Goal: Find contact information: Find contact information

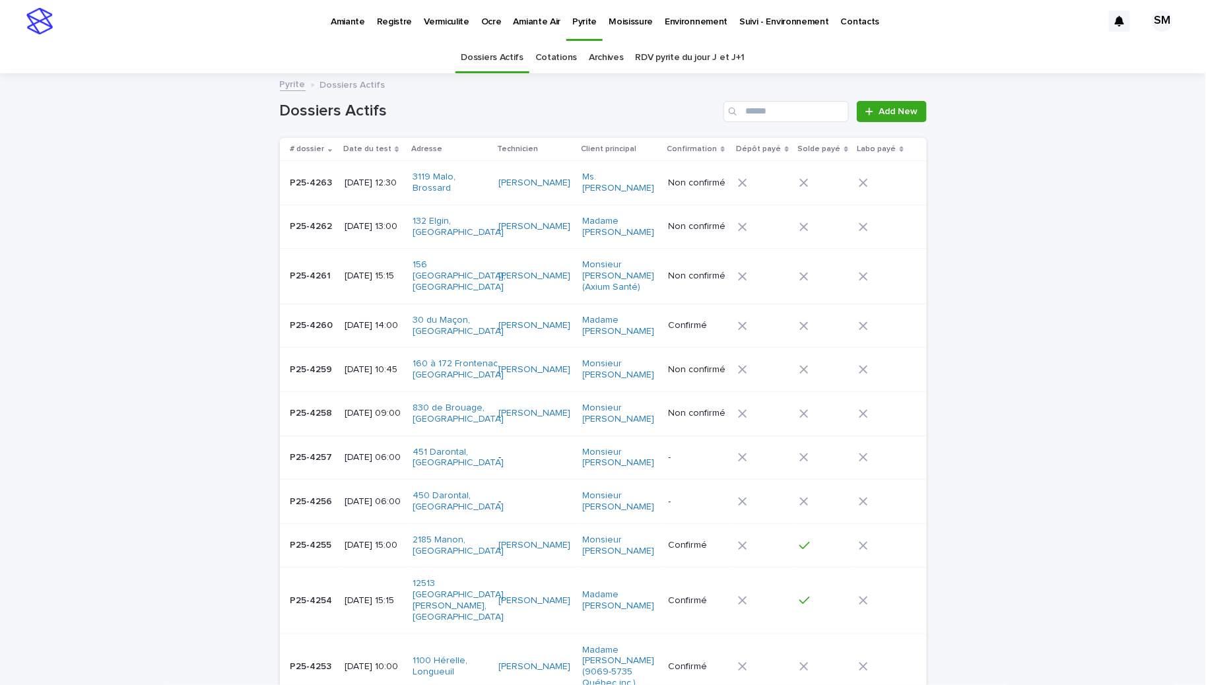
click at [349, 20] on p "Amiante" at bounding box center [348, 14] width 34 height 28
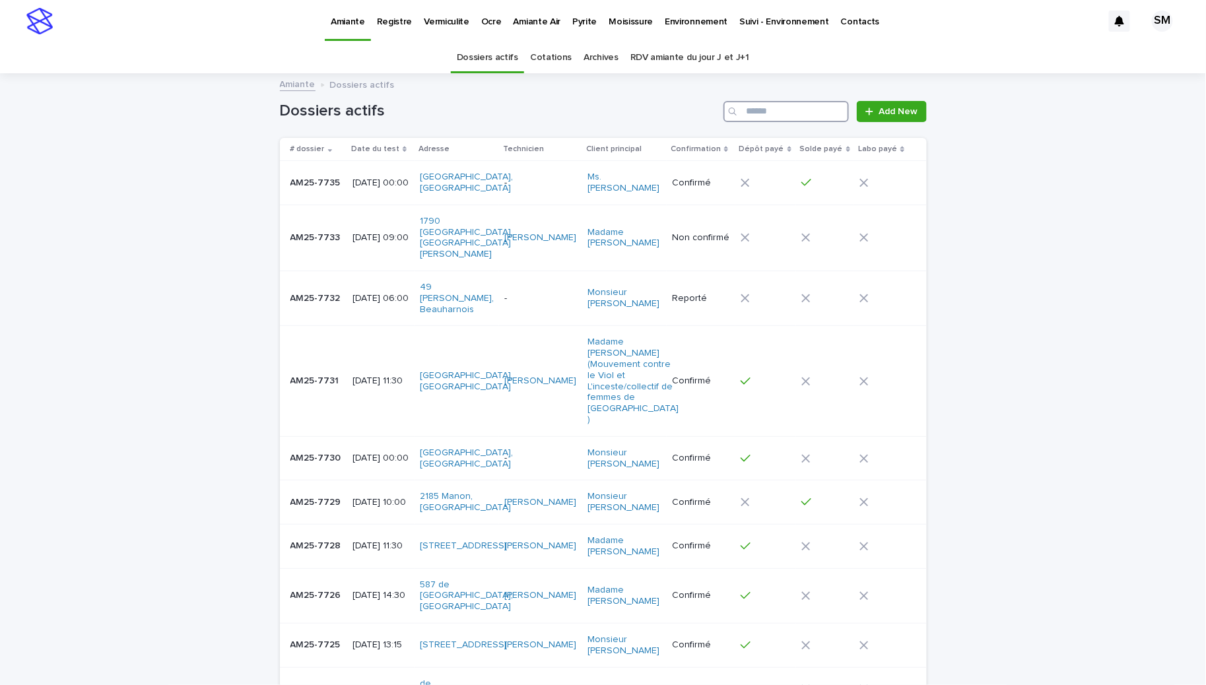
click at [769, 109] on input "Search" at bounding box center [785, 111] width 125 height 21
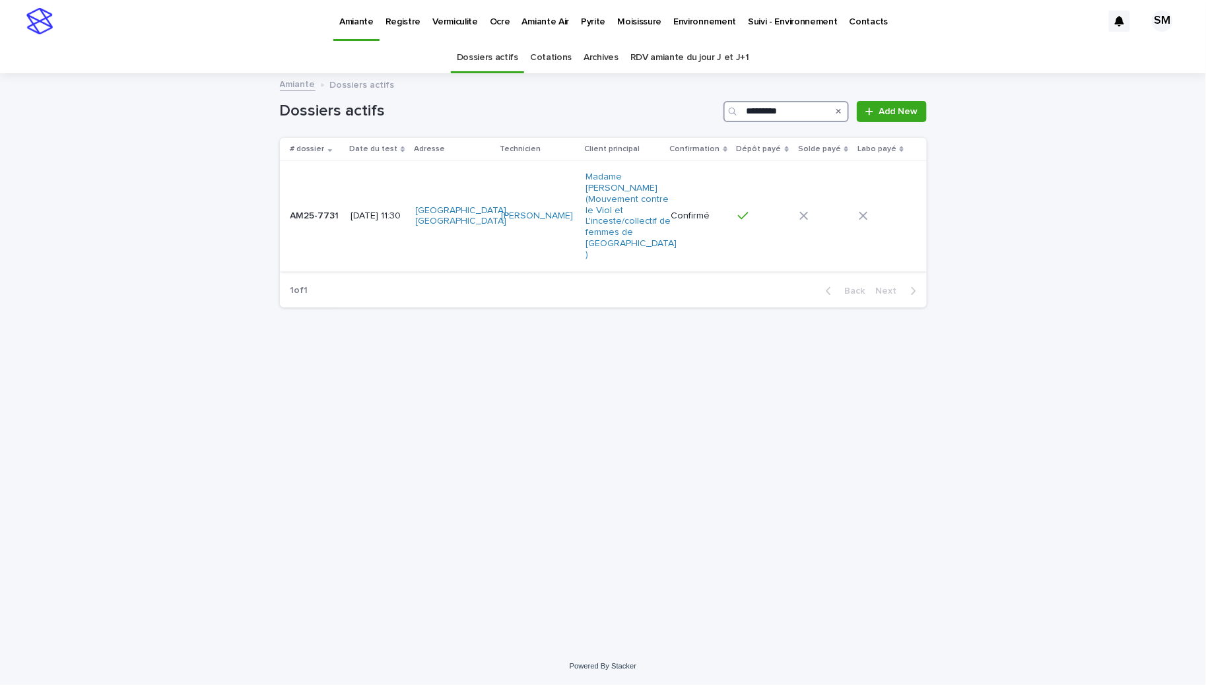
type input "*********"
click at [306, 226] on td "AM25-7731 AM25-7731" at bounding box center [313, 216] width 66 height 110
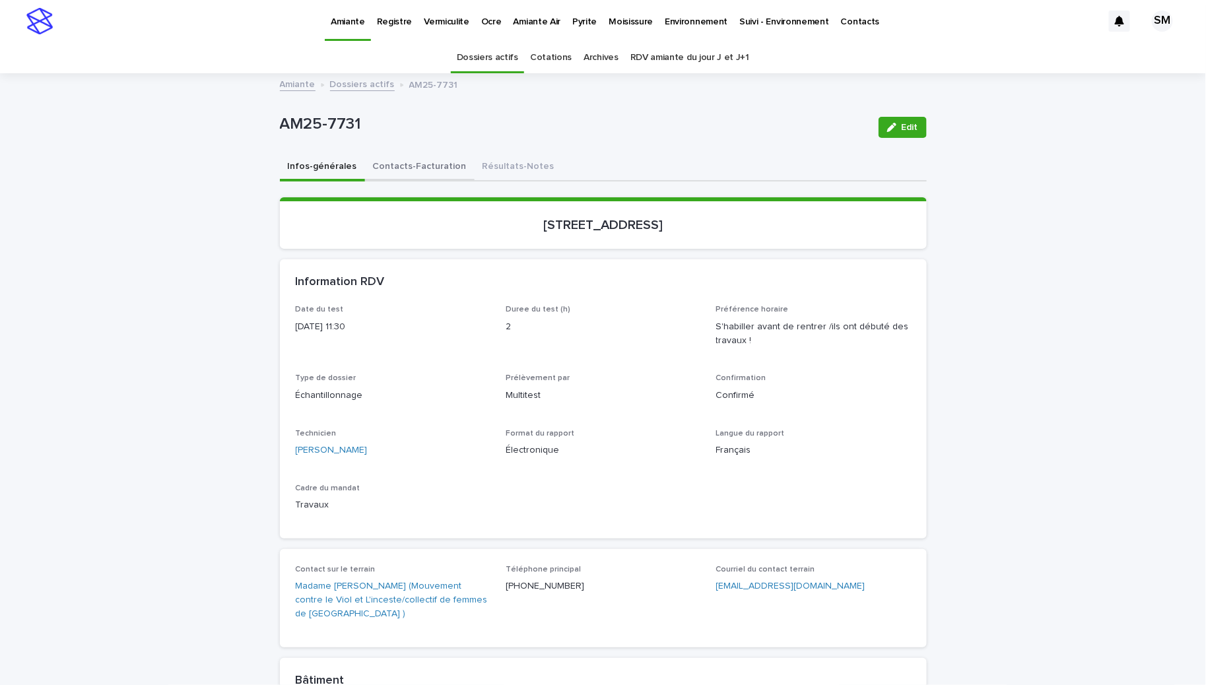
click at [382, 157] on button "Contacts-Facturation" at bounding box center [420, 168] width 110 height 28
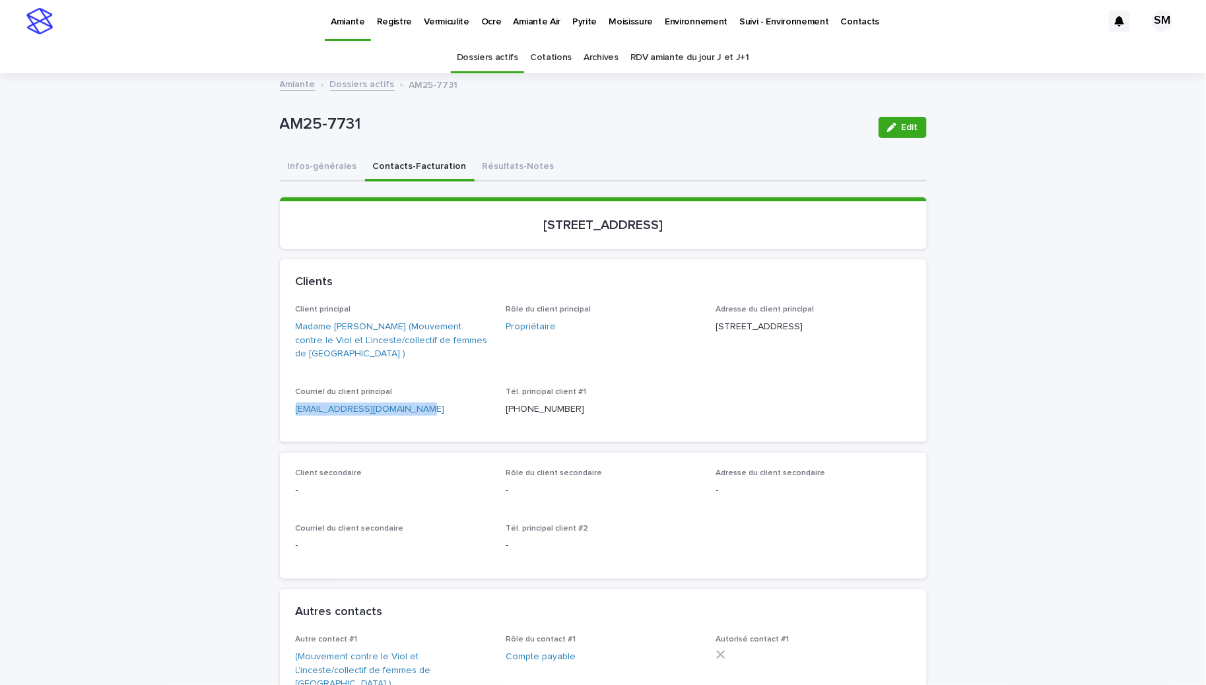
drag, startPoint x: 409, startPoint y: 403, endPoint x: 278, endPoint y: 419, distance: 131.6
click at [280, 419] on div "Client principal Madame [PERSON_NAME] (Mouvement contre le Viol et L'inceste/co…" at bounding box center [603, 373] width 647 height 137
copy link "[EMAIL_ADDRESS][DOMAIN_NAME]"
